Goal: Task Accomplishment & Management: Complete application form

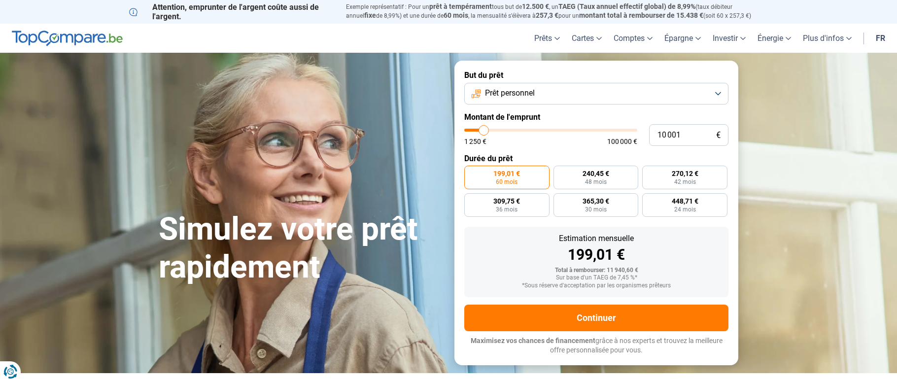
type input "26 500"
type input "26500"
click at [511, 129] on input "range" at bounding box center [550, 130] width 173 height 3
radio input "false"
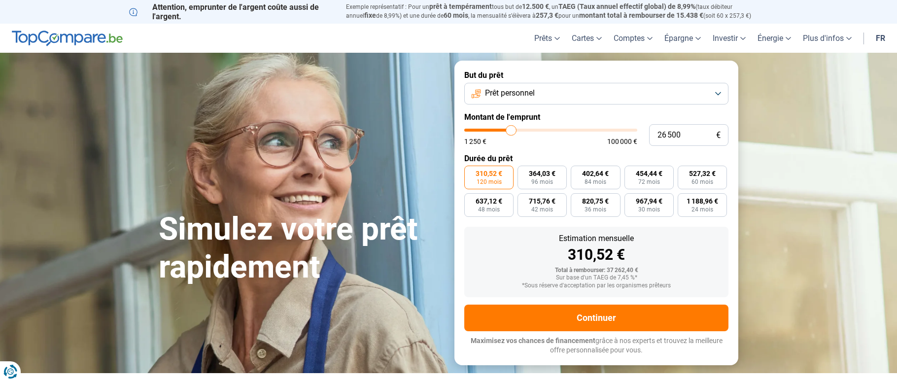
type input "34 000"
type input "34000"
type input "34 250"
type input "34250"
type input "34 500"
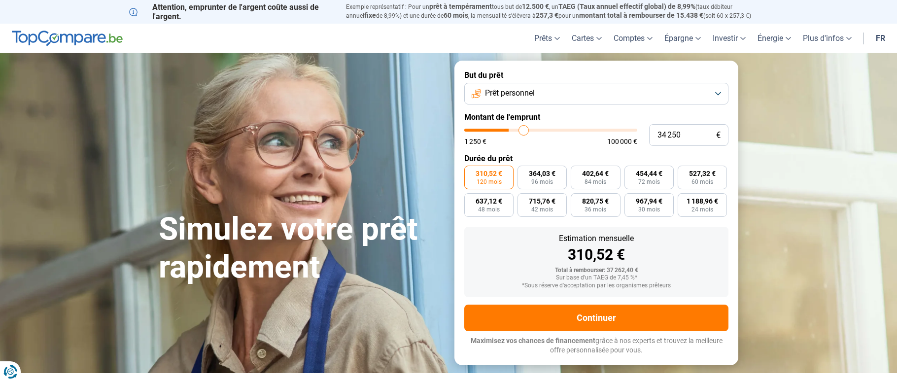
type input "34500"
type input "34 750"
type input "34750"
type input "35 750"
type input "35750"
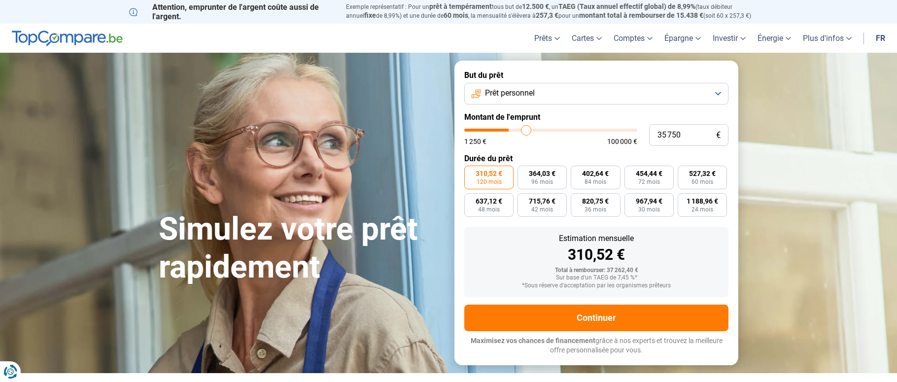
type input "36 250"
type input "36250"
type input "38 500"
type input "38500"
type input "39 250"
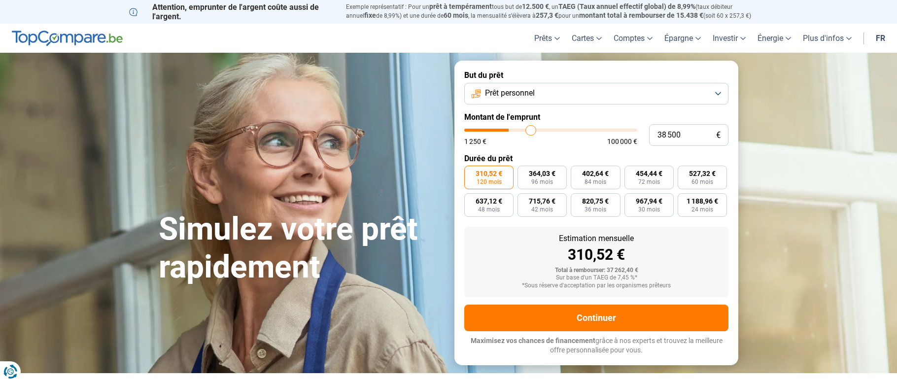
type input "39250"
type input "40 000"
type input "40000"
type input "40 750"
type input "40750"
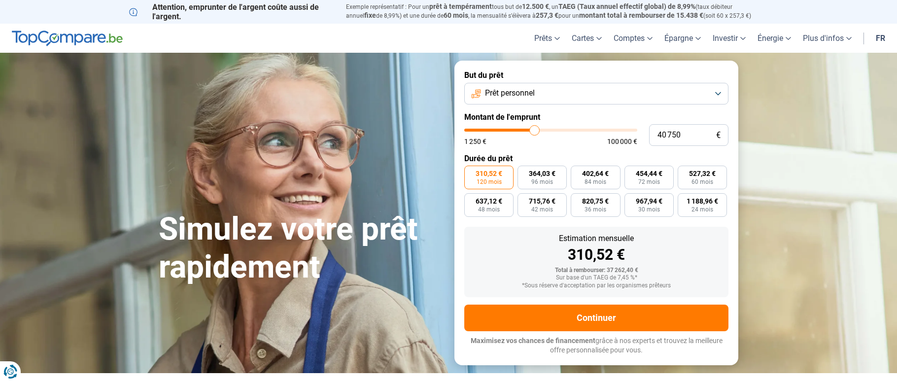
type input "41 500"
type input "41500"
type input "41 750"
type input "41750"
type input "42 000"
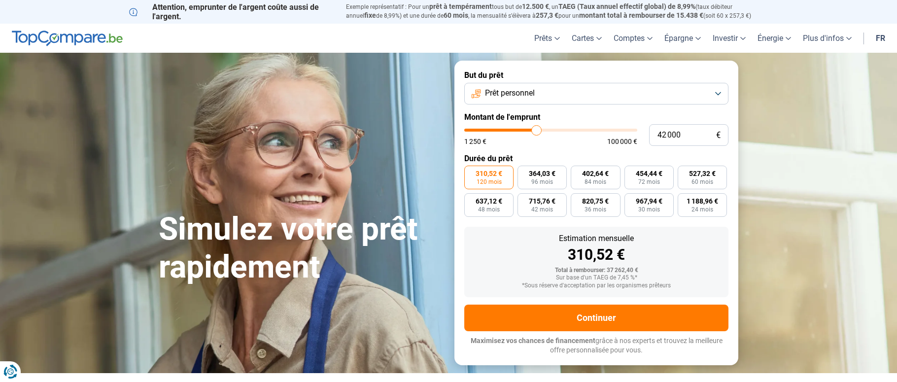
drag, startPoint x: 525, startPoint y: 130, endPoint x: 537, endPoint y: 129, distance: 12.3
type input "42000"
click at [537, 129] on input "range" at bounding box center [550, 130] width 173 height 3
type input "43 500"
type input "43500"
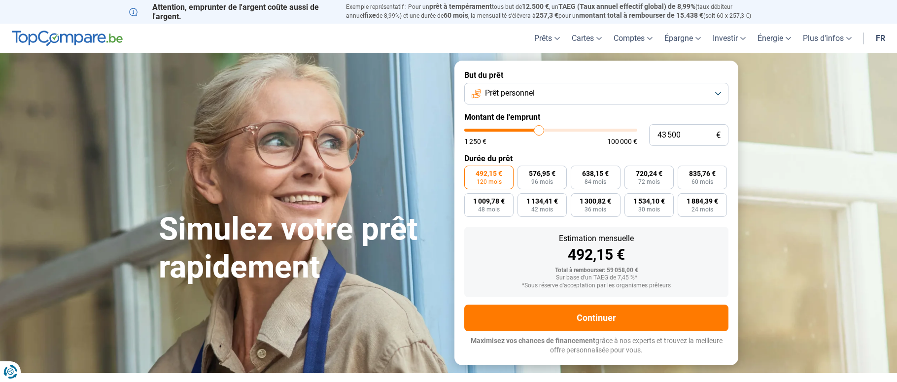
type input "44 500"
type input "44500"
type input "45 750"
type input "45750"
type input "46 750"
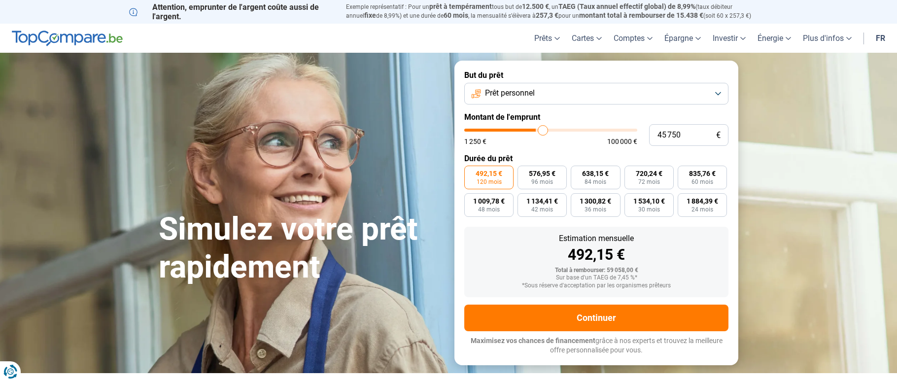
type input "46750"
type input "47 750"
type input "47750"
type input "48 750"
type input "48750"
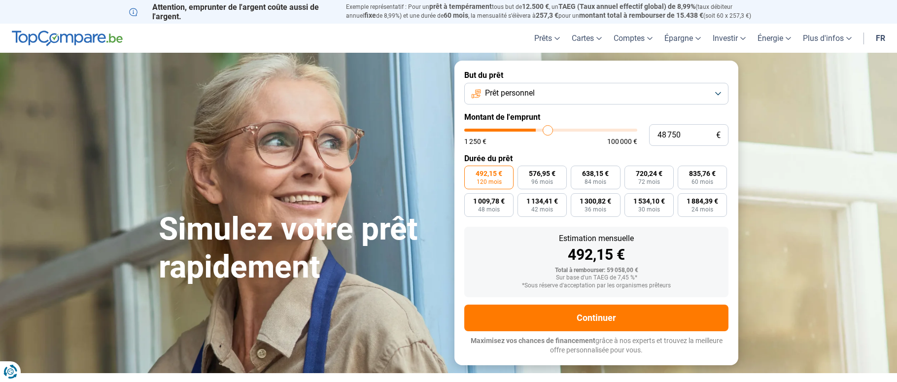
type input "49 250"
drag, startPoint x: 537, startPoint y: 129, endPoint x: 549, endPoint y: 129, distance: 11.8
type input "49250"
click at [549, 129] on input "range" at bounding box center [550, 130] width 173 height 3
type input "46 750"
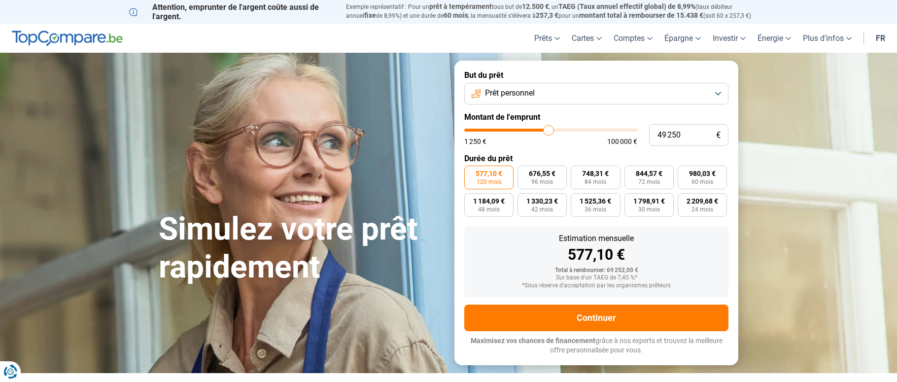
type input "46750"
type input "46 000"
type input "46000"
type input "45 000"
type input "45000"
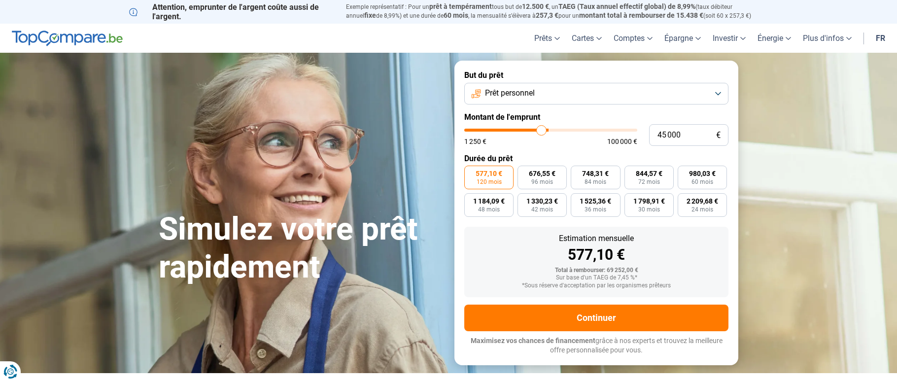
type input "44 500"
type input "44500"
type input "43 250"
type input "43250"
type input "42 750"
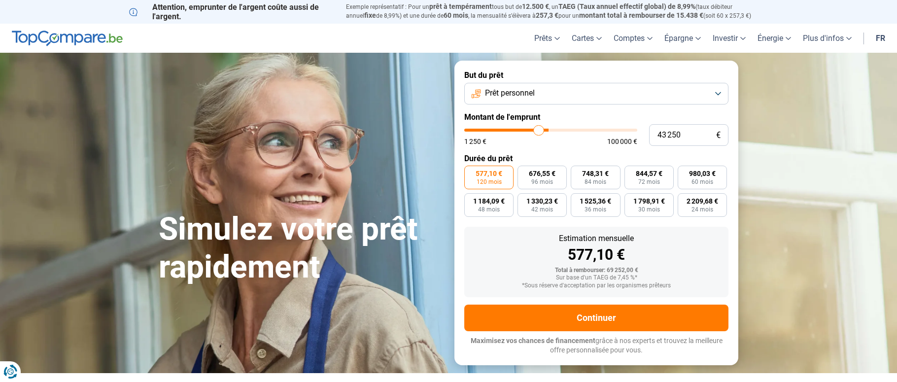
type input "42750"
type input "42 000"
type input "42000"
type input "41 750"
type input "41750"
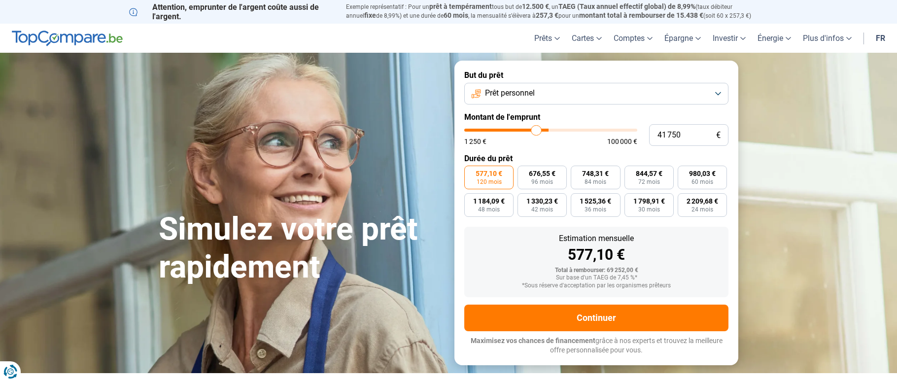
type input "41 500"
type input "41500"
type input "41 000"
type input "41000"
type input "40 750"
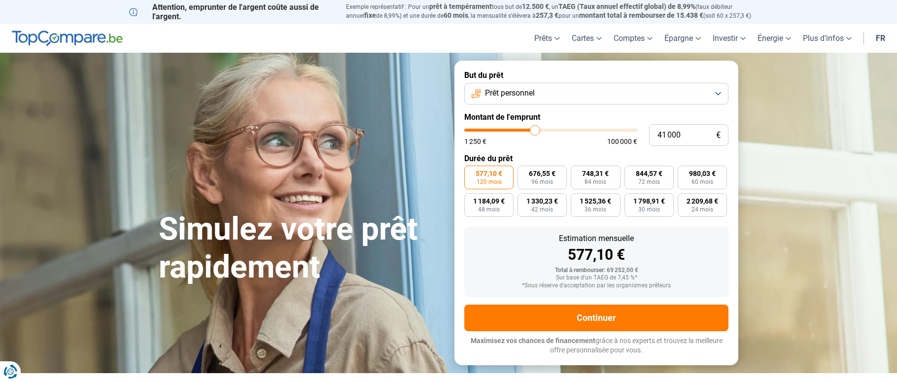
type input "40750"
type input "40 500"
type input "40500"
type input "40 250"
type input "40250"
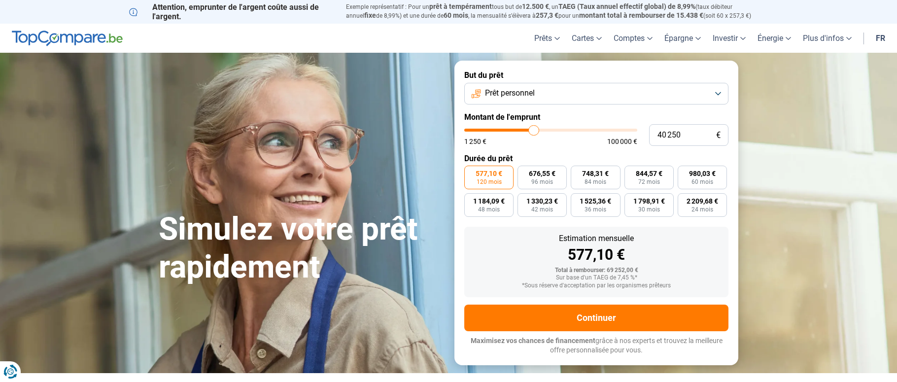
type input "40 000"
type input "40000"
type input "39 500"
type input "39500"
type input "39 000"
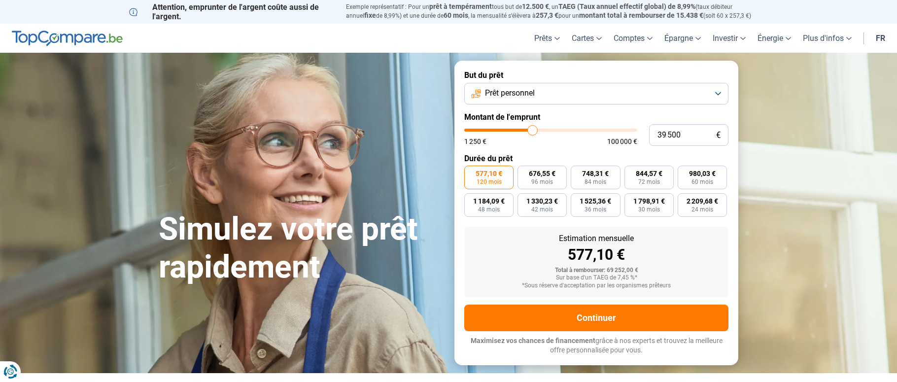
type input "39000"
type input "38 750"
type input "38750"
type input "38 500"
type input "38500"
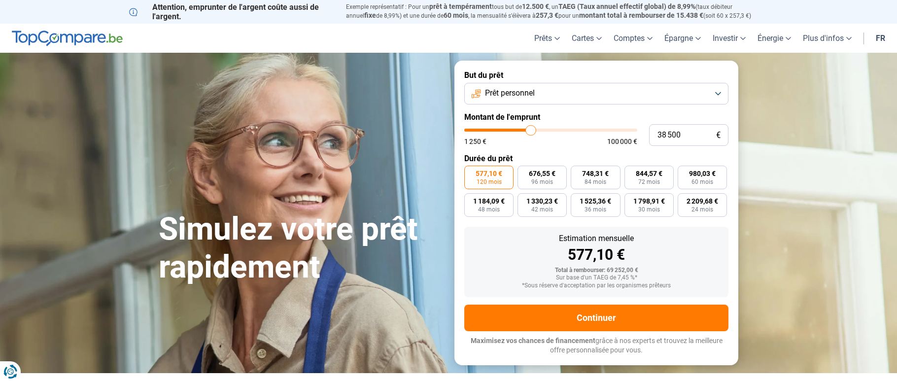
type input "38 000"
type input "38000"
type input "37 250"
type input "37250"
type input "37 000"
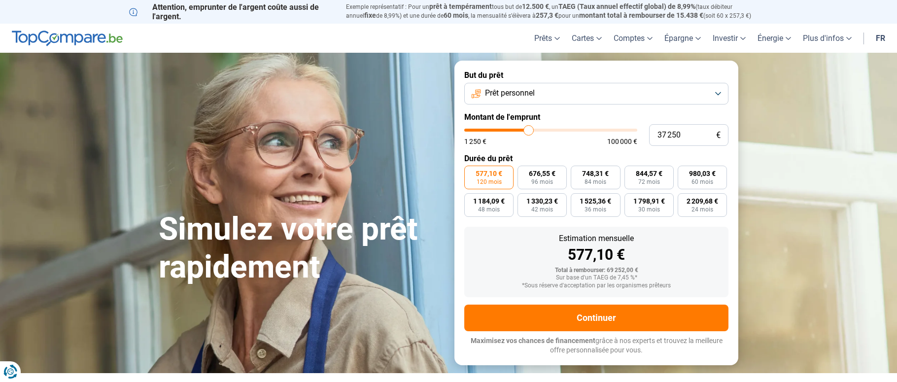
type input "37000"
type input "36 500"
type input "36500"
type input "36 250"
type input "36250"
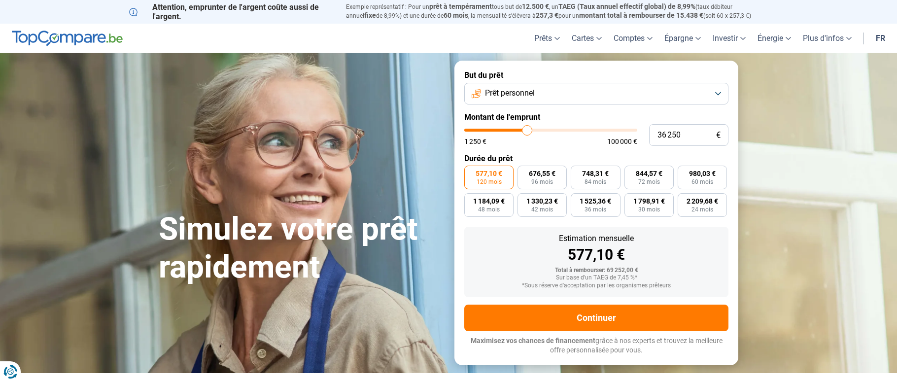
type input "36 000"
type input "36000"
type input "35 500"
drag, startPoint x: 546, startPoint y: 132, endPoint x: 526, endPoint y: 135, distance: 19.9
type input "35500"
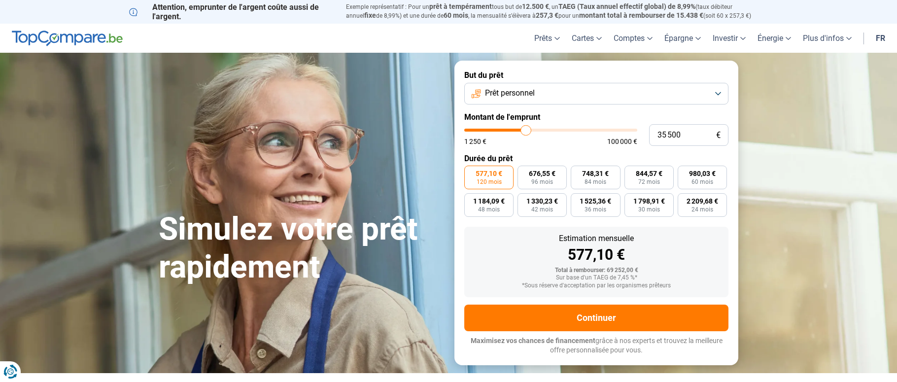
click at [526, 132] on input "range" at bounding box center [550, 130] width 173 height 3
type input "34 750"
type input "34750"
type input "34 500"
type input "34500"
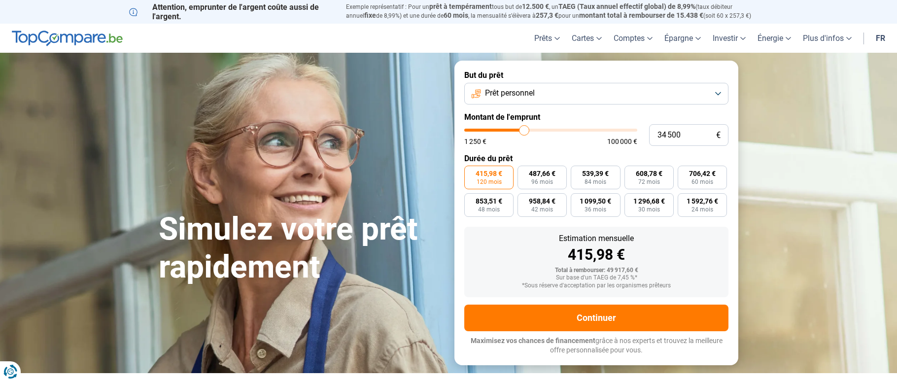
type input "34 250"
type input "34250"
type input "34 000"
type input "34000"
type input "33 500"
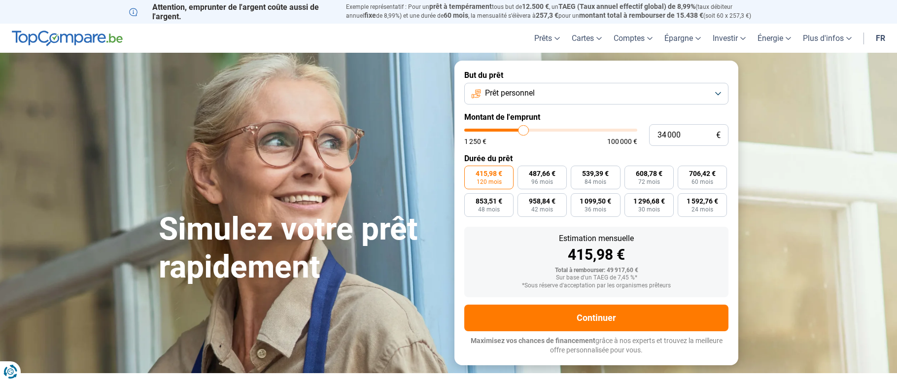
type input "33500"
type input "33 250"
type input "33250"
type input "33 000"
type input "33000"
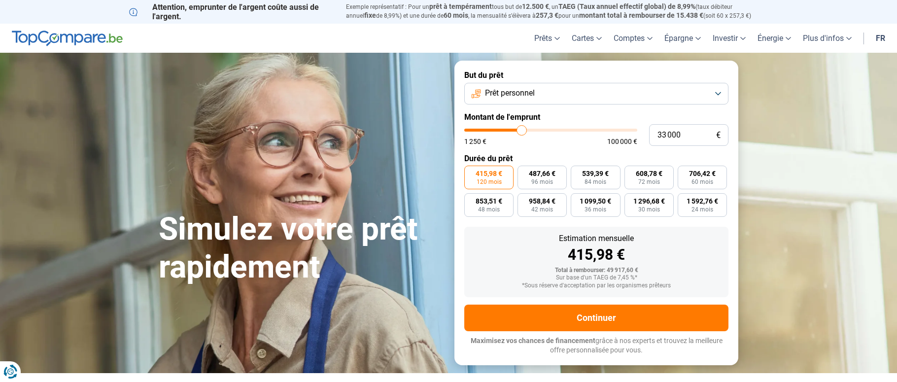
type input "32 750"
type input "32750"
type input "32 500"
type input "32500"
type input "32 000"
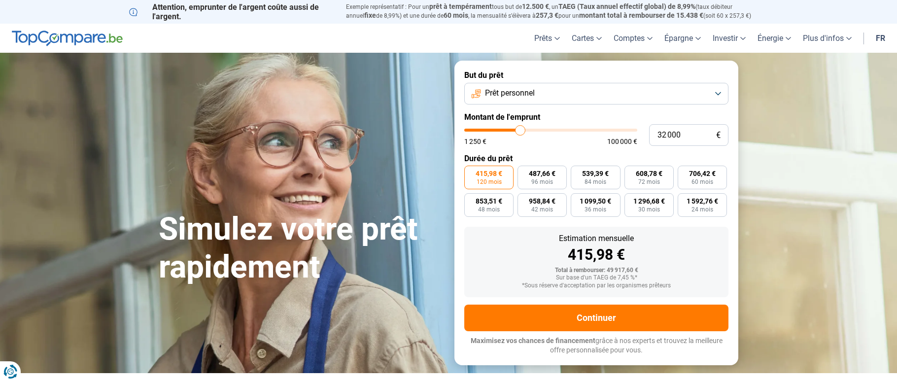
drag, startPoint x: 526, startPoint y: 135, endPoint x: 521, endPoint y: 136, distance: 5.6
type input "32000"
click at [521, 132] on input "range" at bounding box center [550, 130] width 173 height 3
click at [668, 130] on input "32 000" at bounding box center [688, 135] width 79 height 22
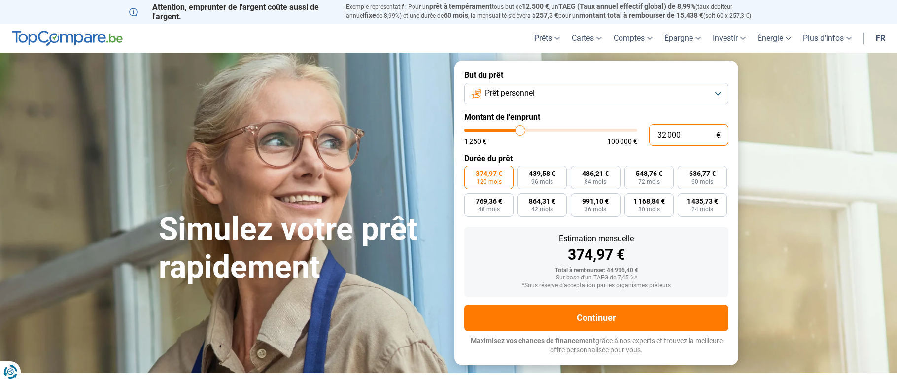
type input "3"
type input "1250"
type input "30"
type input "1250"
type input "300"
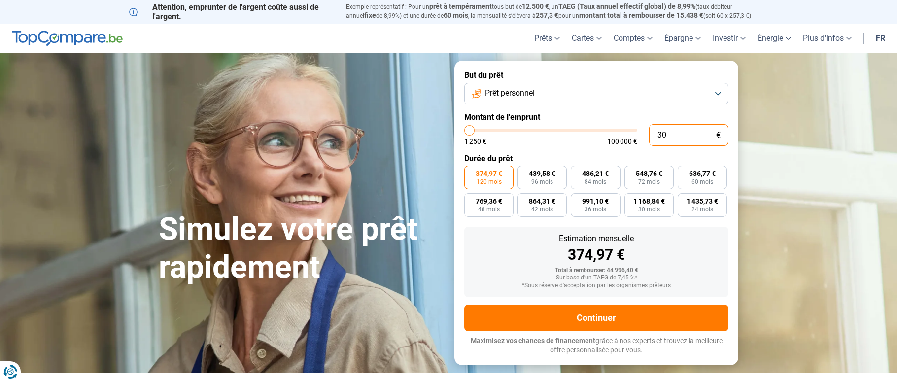
type input "1250"
type input "3 000"
type input "3000"
type input "30 000"
type input "30000"
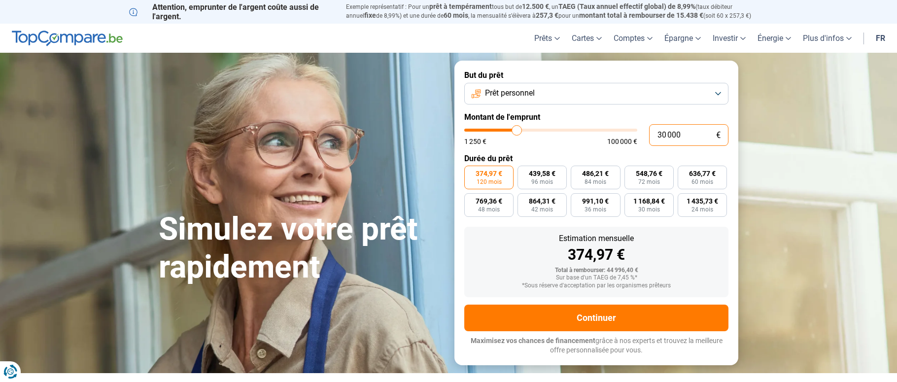
type input "30 000"
click at [586, 145] on div "1 250 € 100 000 €" at bounding box center [550, 141] width 173 height 7
click at [493, 181] on span "120 mois" at bounding box center [489, 182] width 25 height 6
click at [471, 172] on input "351,54 € 120 mois" at bounding box center [467, 169] width 6 height 6
click at [552, 173] on span "412,11 €" at bounding box center [542, 173] width 27 height 7
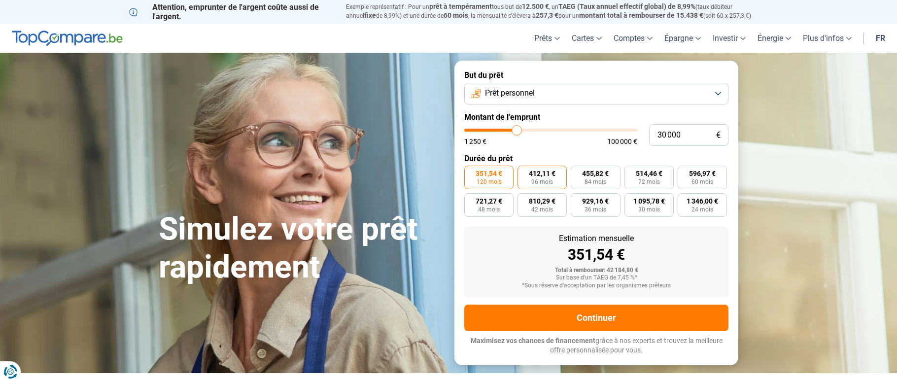
click at [524, 172] on input "412,11 € 96 mois" at bounding box center [521, 169] width 6 height 6
radio input "true"
click at [509, 176] on label "351,54 € 120 mois" at bounding box center [488, 178] width 49 height 24
click at [471, 172] on input "351,54 € 120 mois" at bounding box center [467, 169] width 6 height 6
radio input "true"
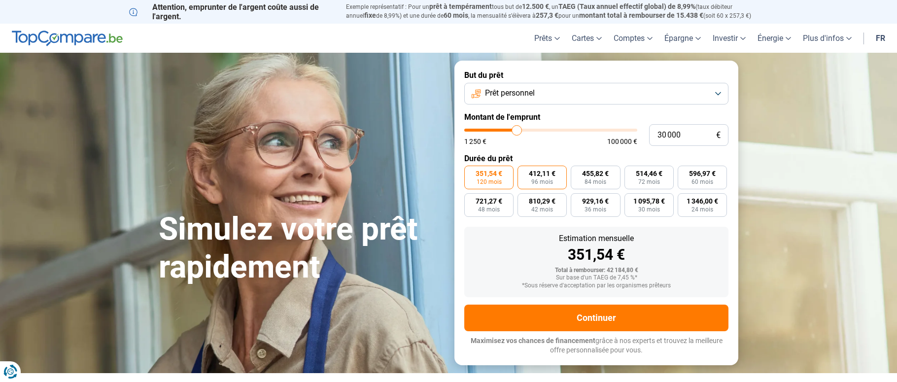
click at [539, 176] on span "412,11 €" at bounding box center [542, 173] width 27 height 7
click at [524, 172] on input "412,11 € 96 mois" at bounding box center [521, 169] width 6 height 6
radio input "true"
click at [508, 177] on label "351,54 € 120 mois" at bounding box center [488, 178] width 49 height 24
click at [471, 172] on input "351,54 € 120 mois" at bounding box center [467, 169] width 6 height 6
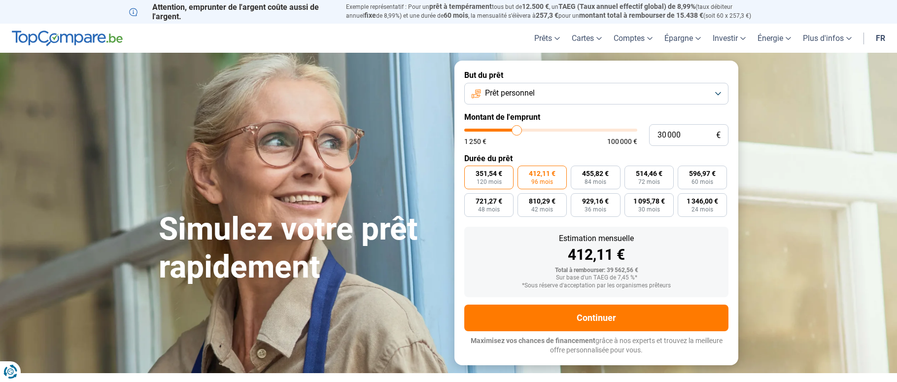
radio input "true"
click at [638, 88] on button "Prêt personnel" at bounding box center [596, 94] width 264 height 22
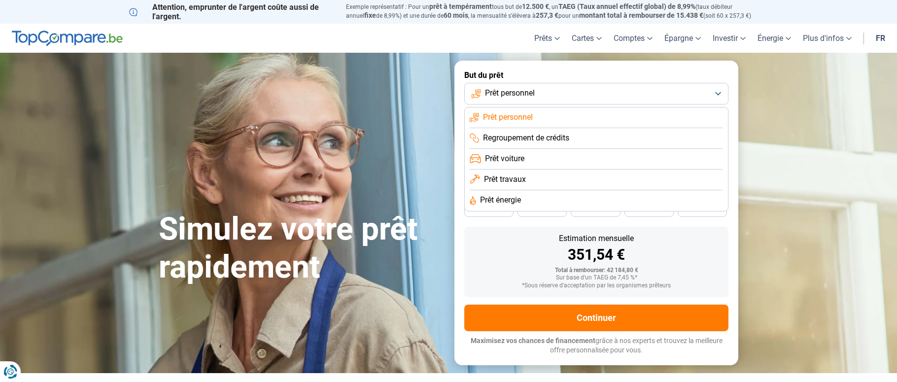
click at [638, 88] on button "Prêt personnel" at bounding box center [596, 94] width 264 height 22
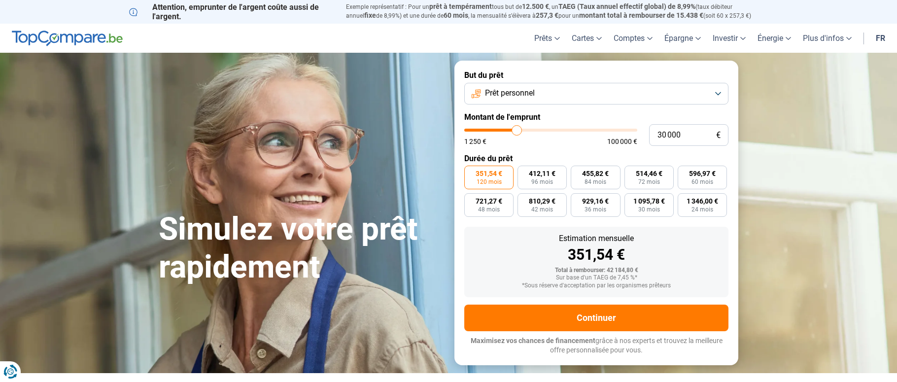
click at [497, 176] on span "351,54 €" at bounding box center [489, 173] width 27 height 7
click at [471, 172] on input "351,54 € 120 mois" at bounding box center [467, 169] width 6 height 6
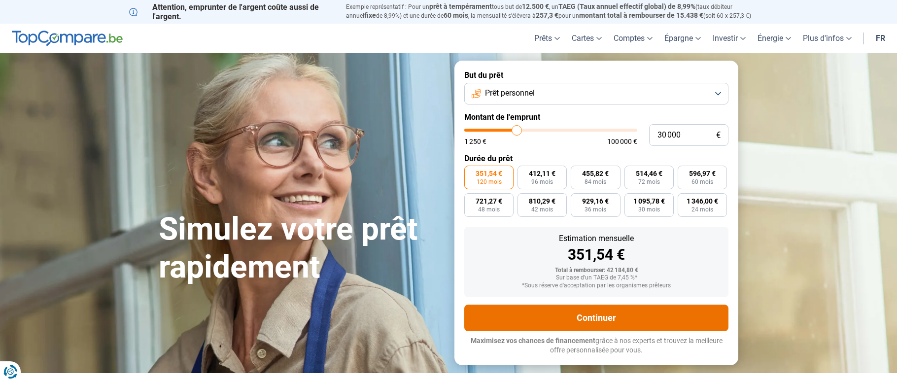
click at [578, 319] on button "Continuer" at bounding box center [596, 318] width 264 height 27
